Goal: Information Seeking & Learning: Check status

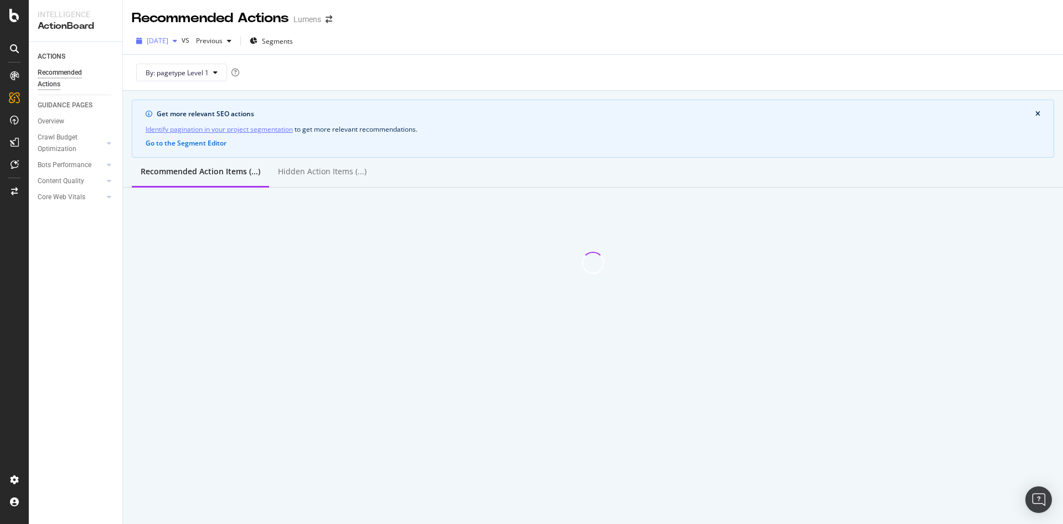
click at [168, 39] on span "[DATE]" at bounding box center [158, 40] width 22 height 9
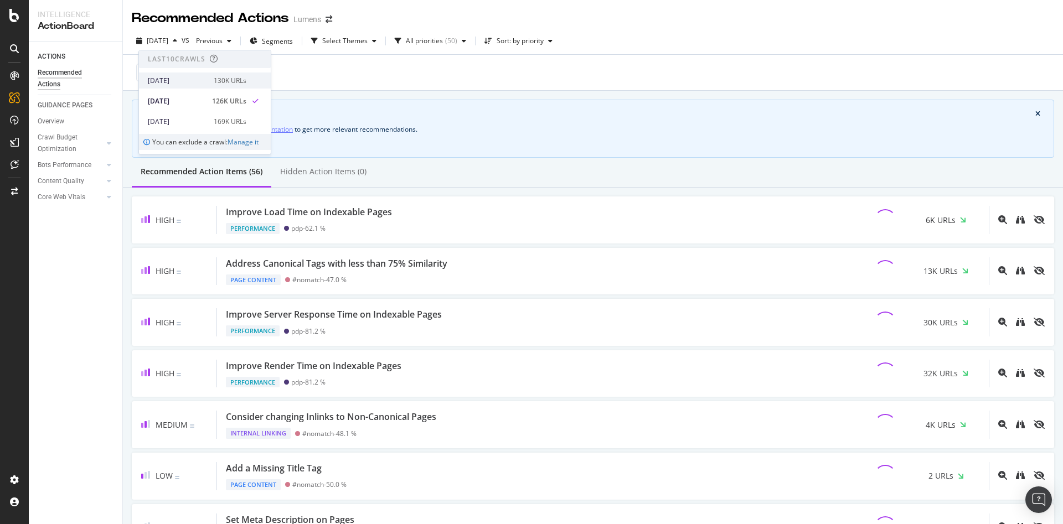
click at [234, 81] on div "130K URLs" at bounding box center [230, 81] width 33 height 10
